Goal: Task Accomplishment & Management: Complete application form

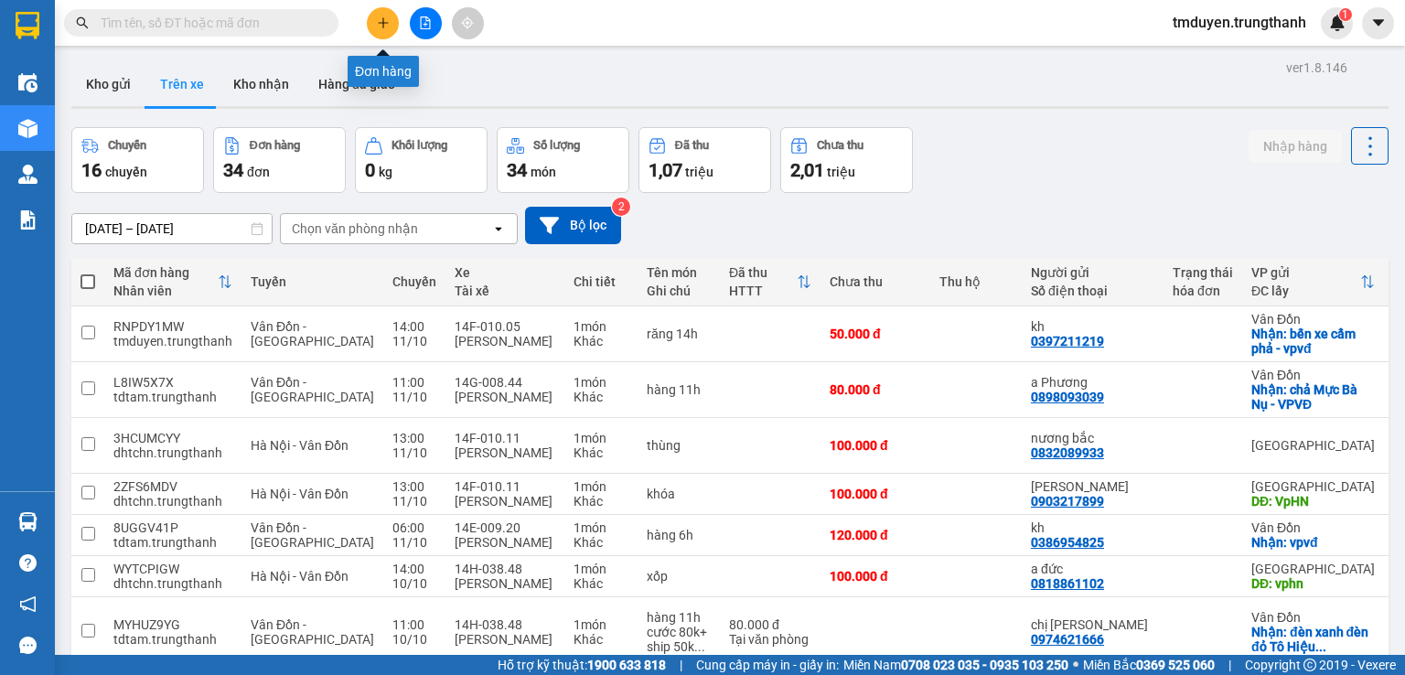
click at [381, 21] on icon "plus" at bounding box center [383, 22] width 13 height 13
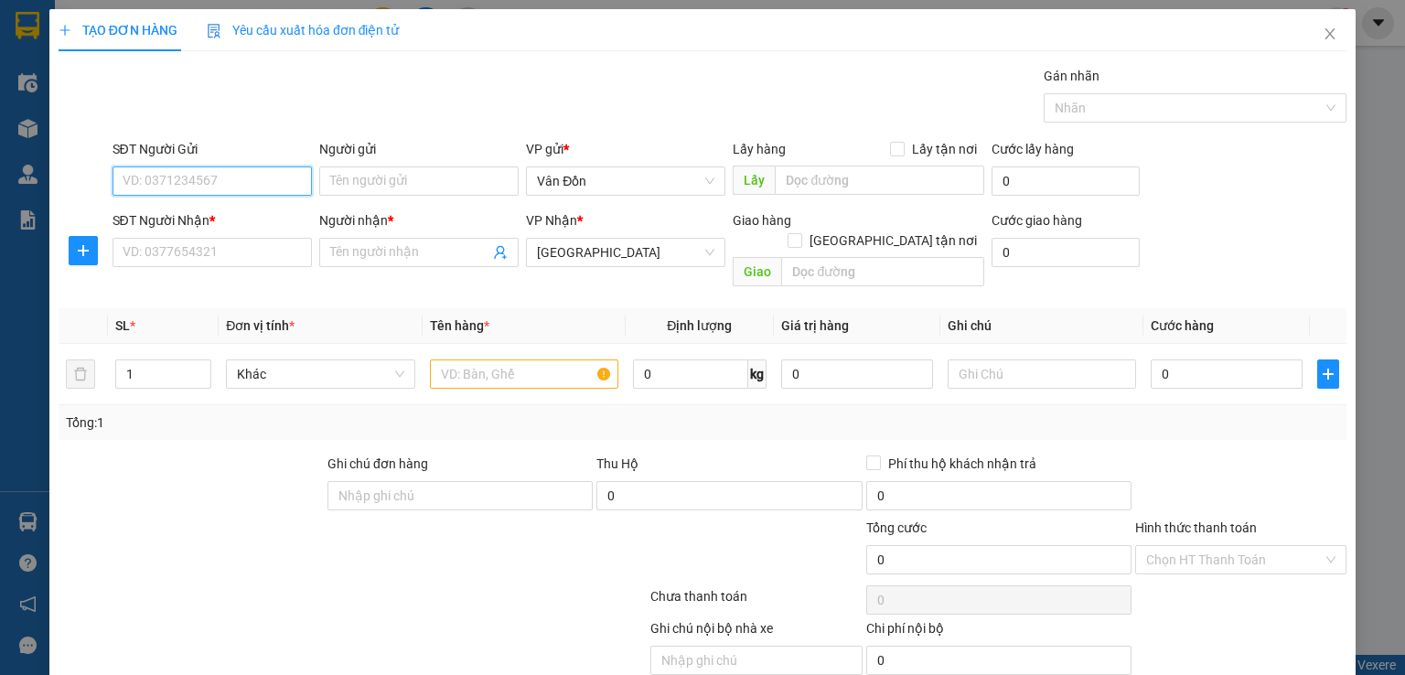
click at [209, 177] on input "SĐT Người Gửi" at bounding box center [212, 181] width 199 height 29
paste input "0559669846"
type input "0559669846"
click at [216, 216] on div "0559669846 - anh khách" at bounding box center [210, 217] width 176 height 20
type input "anh khách"
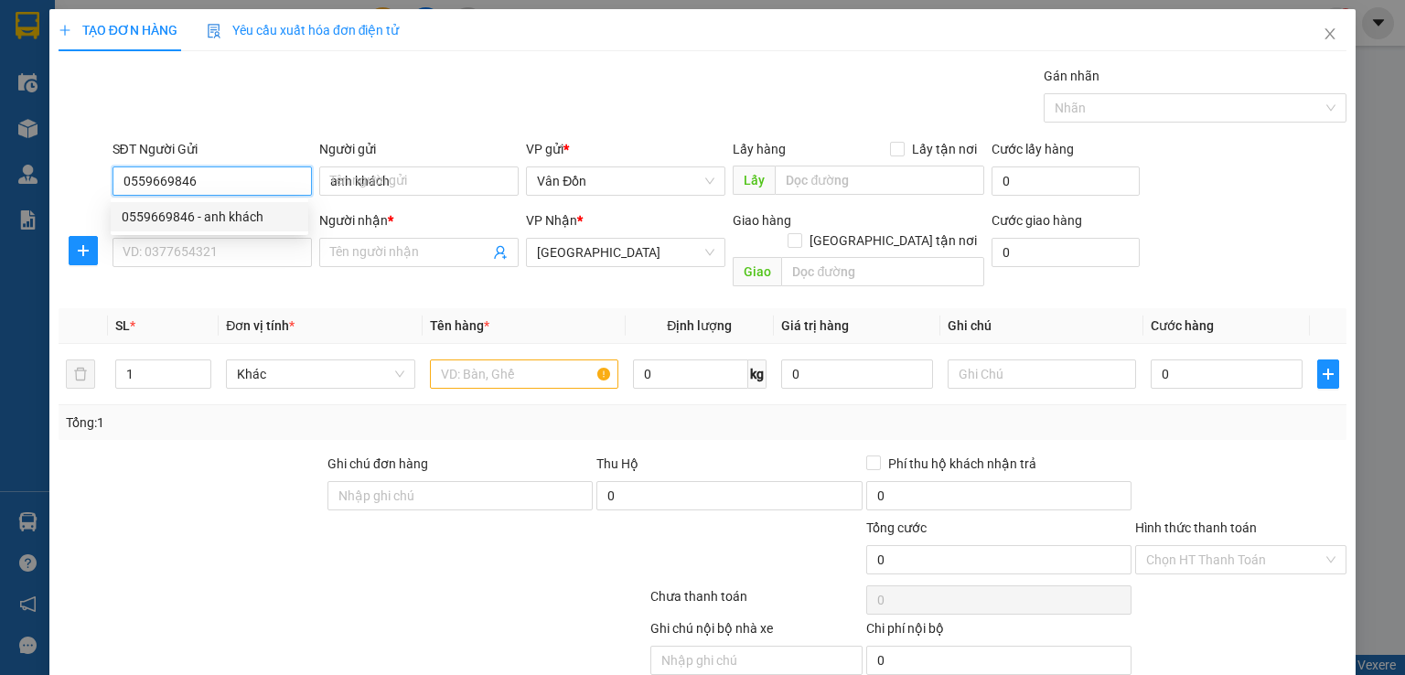
checkbox input "true"
type input "địa chất cp-vpvđ"
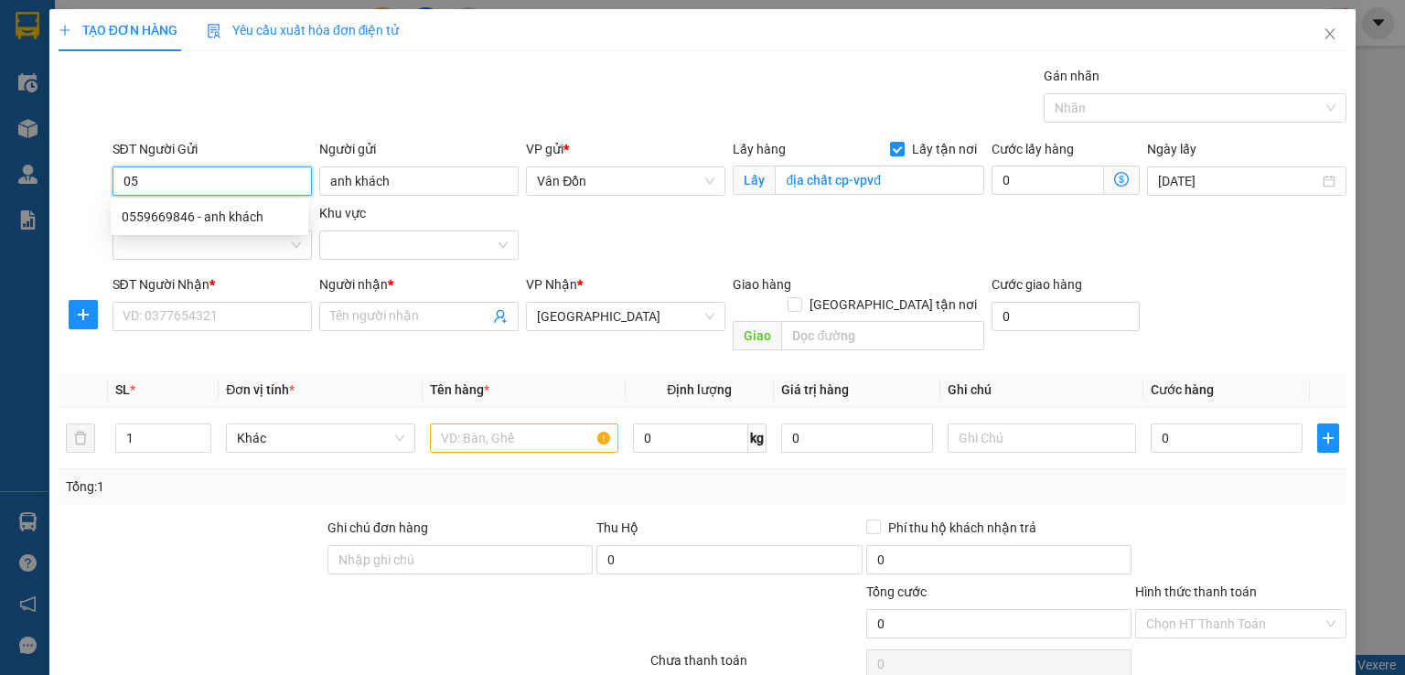
type input "0"
click at [1323, 31] on icon "close" at bounding box center [1330, 34] width 15 height 15
